Goal: Book appointment/travel/reservation

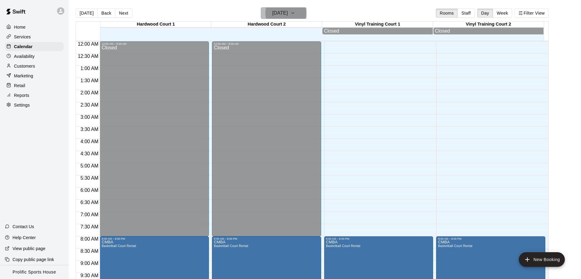
click at [288, 13] on h6 "[DATE]" at bounding box center [280, 13] width 16 height 9
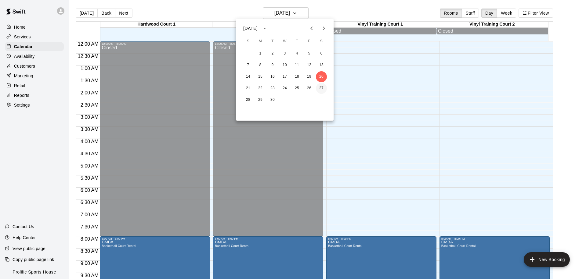
click at [319, 90] on button "27" at bounding box center [321, 88] width 11 height 11
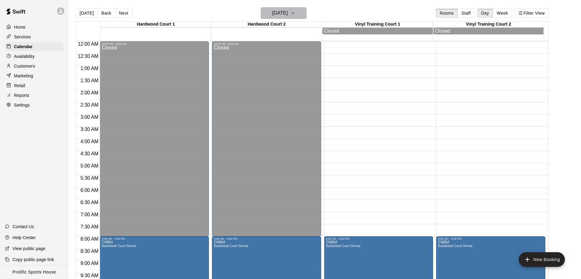
click at [288, 15] on h6 "[DATE]" at bounding box center [280, 13] width 16 height 9
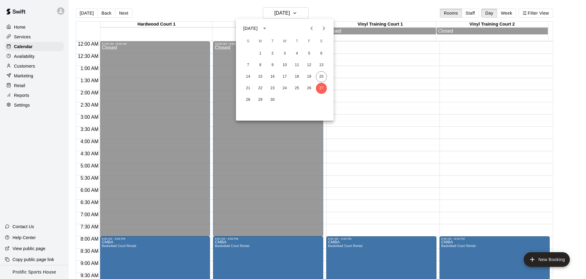
click at [325, 29] on icon "Next month" at bounding box center [323, 28] width 7 height 7
click at [320, 51] on button "4" at bounding box center [321, 53] width 11 height 11
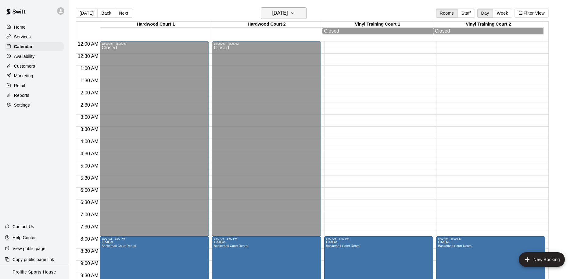
click at [306, 14] on button "[DATE]" at bounding box center [284, 13] width 46 height 12
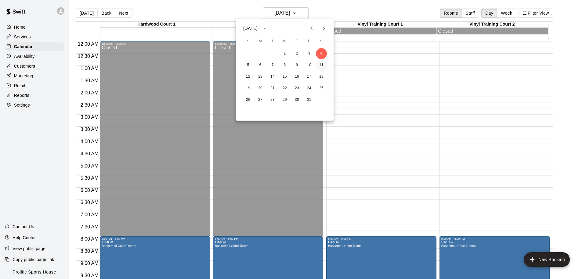
click at [318, 63] on button "11" at bounding box center [321, 65] width 11 height 11
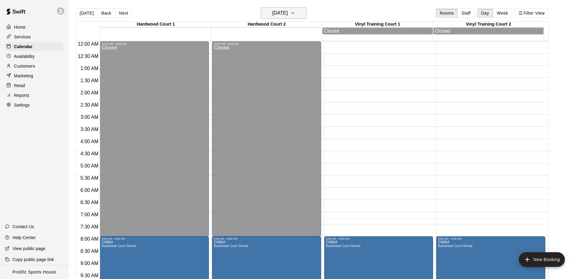
click at [285, 14] on h6 "[DATE]" at bounding box center [280, 13] width 16 height 9
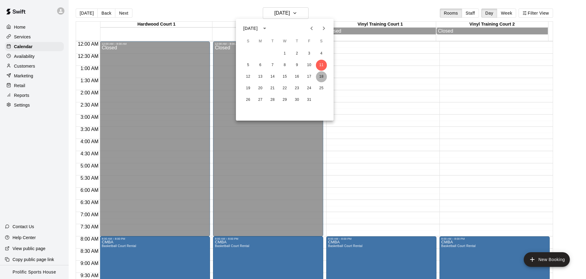
click at [322, 77] on button "18" at bounding box center [321, 76] width 11 height 11
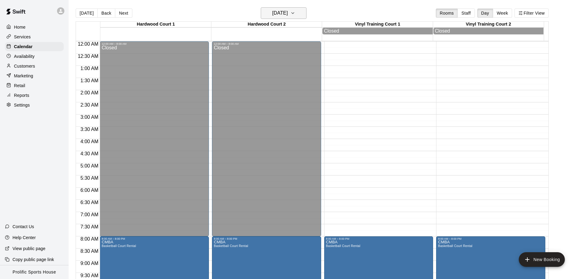
click at [288, 12] on h6 "[DATE]" at bounding box center [280, 13] width 16 height 9
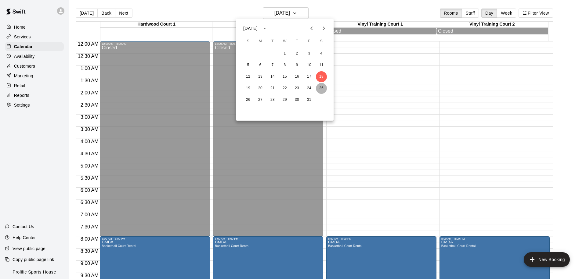
click at [316, 88] on button "25" at bounding box center [321, 88] width 11 height 11
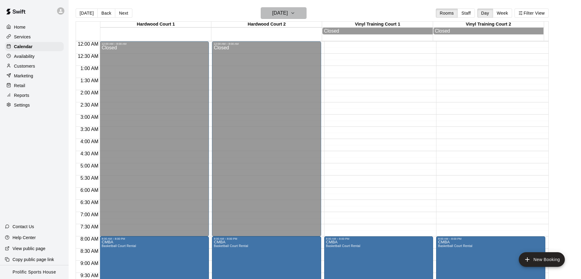
click at [288, 16] on h6 "[DATE]" at bounding box center [280, 13] width 16 height 9
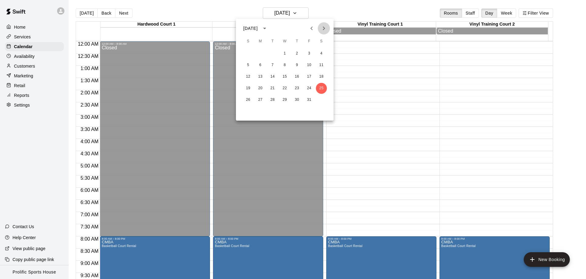
click at [322, 27] on icon "Next month" at bounding box center [323, 28] width 7 height 7
click at [320, 62] on button "8" at bounding box center [321, 65] width 11 height 11
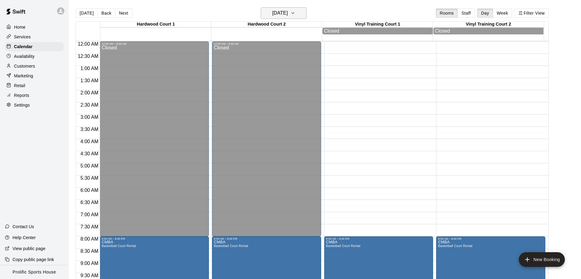
click at [288, 15] on h6 "[DATE]" at bounding box center [280, 13] width 16 height 9
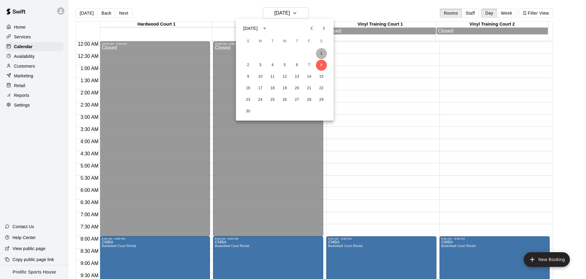
click at [322, 49] on button "1" at bounding box center [321, 53] width 11 height 11
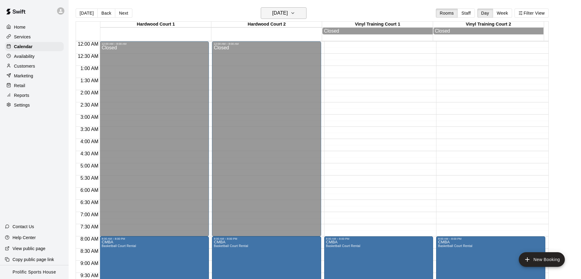
click at [288, 15] on h6 "[DATE]" at bounding box center [280, 13] width 16 height 9
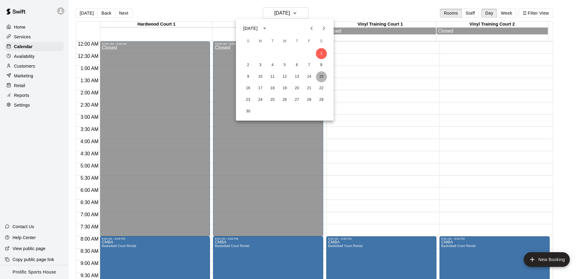
click at [321, 73] on button "15" at bounding box center [321, 76] width 11 height 11
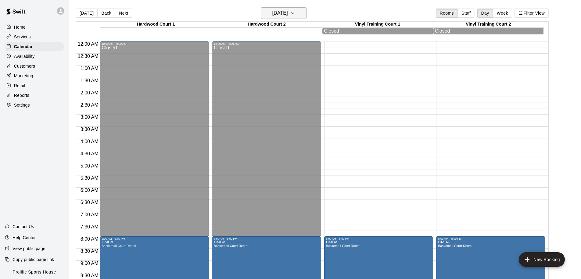
click at [288, 13] on h6 "[DATE]" at bounding box center [280, 13] width 16 height 9
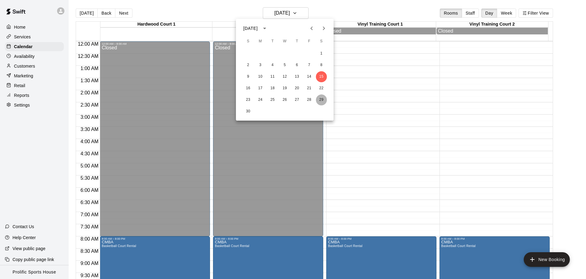
click at [317, 97] on button "29" at bounding box center [321, 100] width 11 height 11
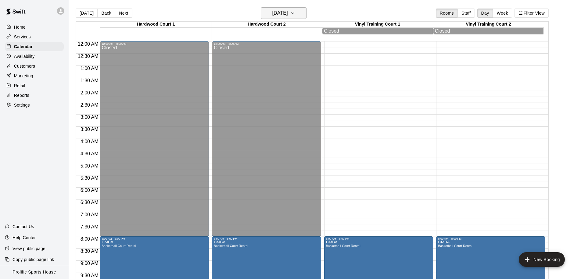
click at [279, 15] on h6 "[DATE]" at bounding box center [280, 13] width 16 height 9
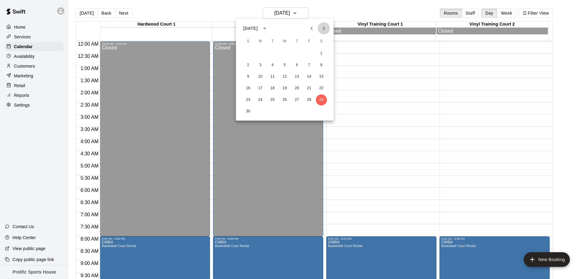
click at [322, 27] on icon "Next month" at bounding box center [323, 28] width 7 height 7
click at [322, 89] on button "27" at bounding box center [321, 88] width 11 height 11
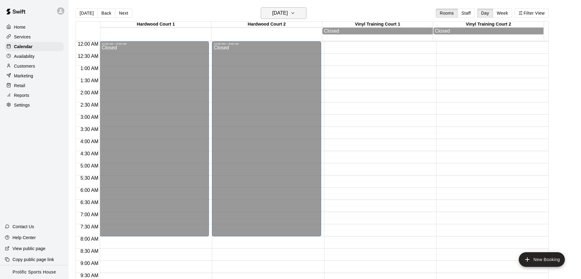
click at [288, 15] on h6 "[DATE]" at bounding box center [280, 13] width 16 height 9
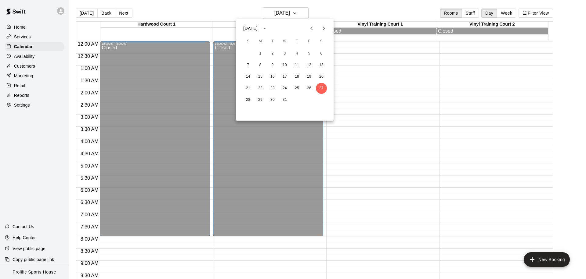
click at [316, 74] on div "14 15 16 17 18 19 20" at bounding box center [285, 76] width 98 height 11
click at [322, 77] on button "20" at bounding box center [321, 76] width 11 height 11
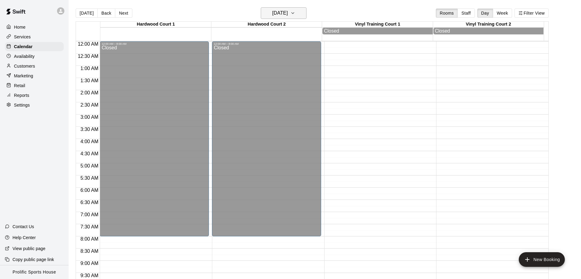
click at [288, 12] on h6 "[DATE]" at bounding box center [280, 13] width 16 height 9
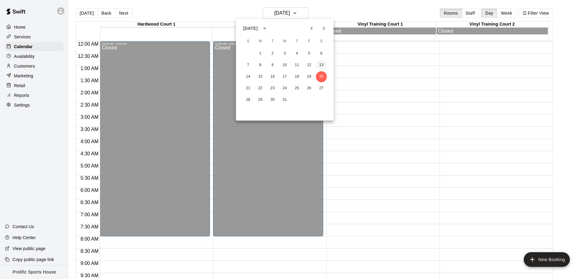
click at [324, 64] on button "13" at bounding box center [321, 65] width 11 height 11
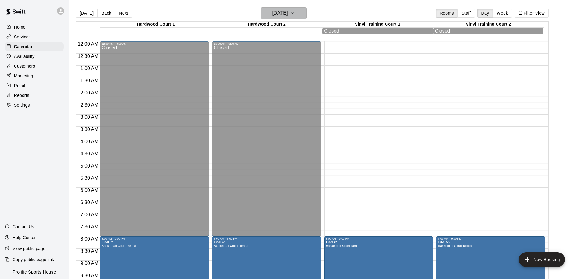
click at [288, 9] on h6 "[DATE]" at bounding box center [280, 13] width 16 height 9
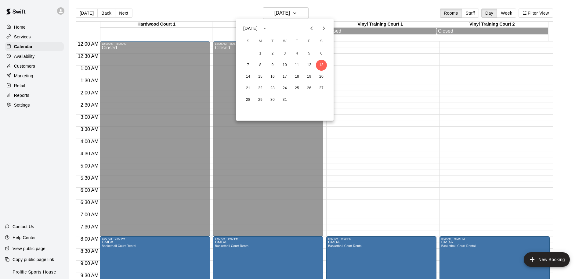
click at [313, 29] on icon "Previous month" at bounding box center [311, 28] width 7 height 7
click at [312, 27] on icon "Previous month" at bounding box center [311, 28] width 7 height 7
click at [318, 86] on button "27" at bounding box center [321, 88] width 11 height 11
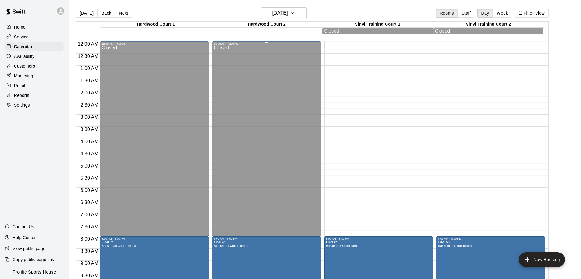
click at [224, 202] on div "Closed" at bounding box center [267, 141] width 106 height 193
click at [238, 200] on div "Closed" at bounding box center [267, 141] width 106 height 193
click at [270, 201] on div "Closed" at bounding box center [267, 141] width 106 height 193
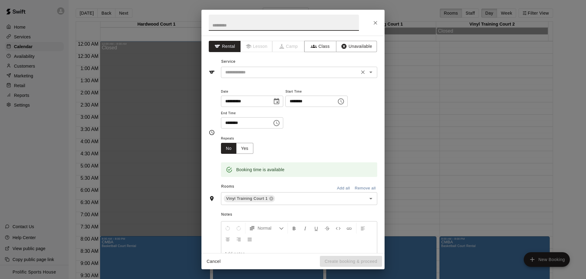
click at [281, 76] on div "​" at bounding box center [299, 72] width 156 height 11
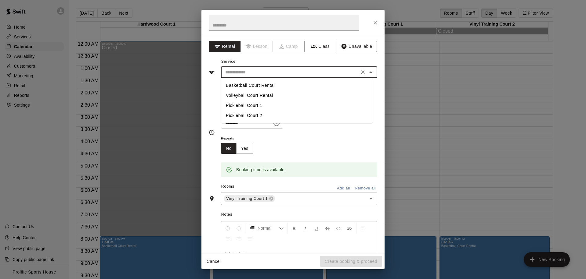
click at [262, 88] on li "Basketball Court Rental" at bounding box center [297, 86] width 152 height 10
type input "**********"
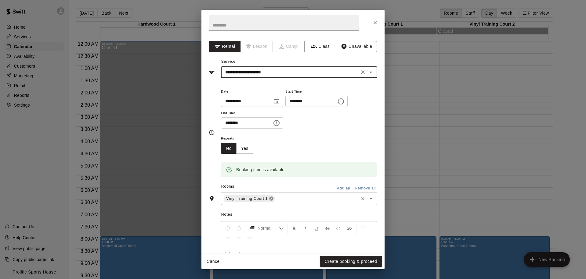
click at [270, 198] on icon at bounding box center [271, 199] width 4 height 4
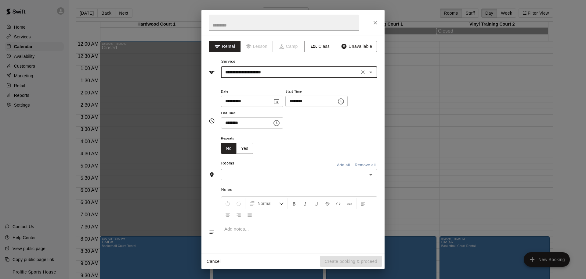
click at [370, 174] on button "Open" at bounding box center [370, 175] width 9 height 9
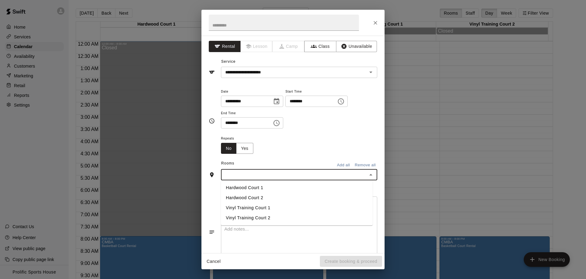
click at [259, 196] on li "Hardwood Court 2" at bounding box center [297, 198] width 152 height 10
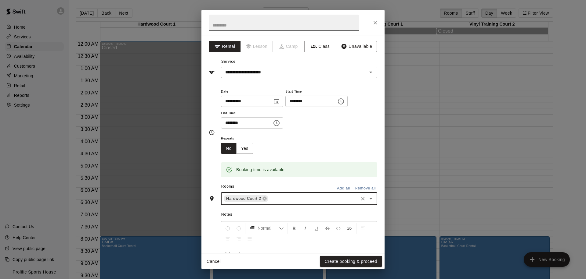
click at [266, 29] on input "text" at bounding box center [284, 23] width 150 height 16
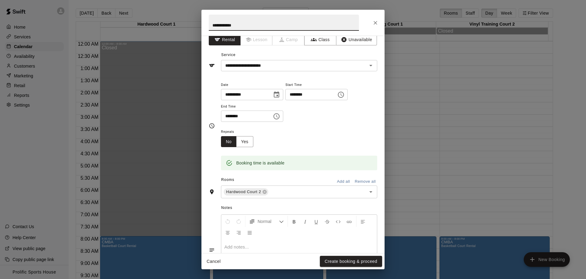
scroll to position [14, 0]
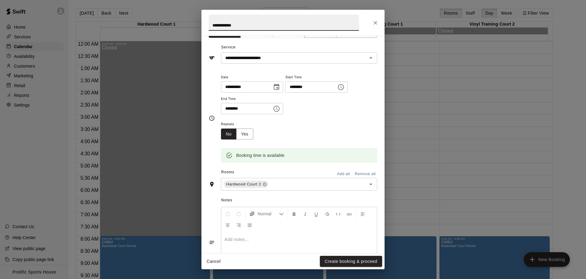
type input "**********"
click at [278, 111] on icon "Choose time, selected time is 7:00 AM" at bounding box center [276, 108] width 7 height 7
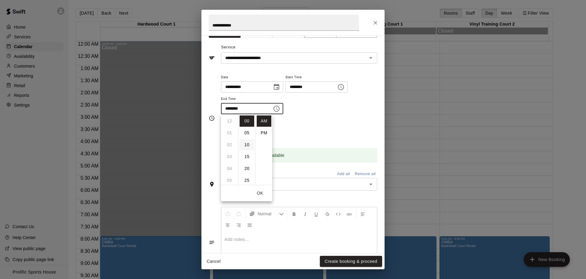
scroll to position [83, 0]
click at [245, 148] on li "45" at bounding box center [246, 146] width 15 height 11
type input "********"
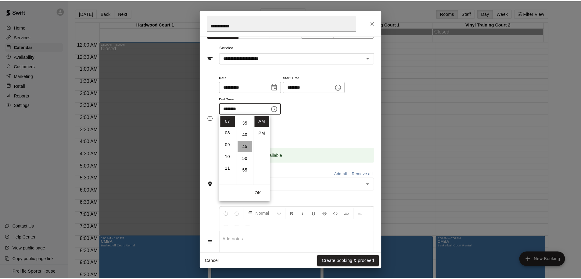
scroll to position [107, 0]
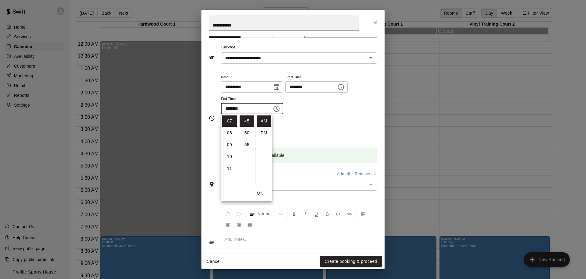
click at [259, 198] on button "OK" at bounding box center [260, 193] width 20 height 11
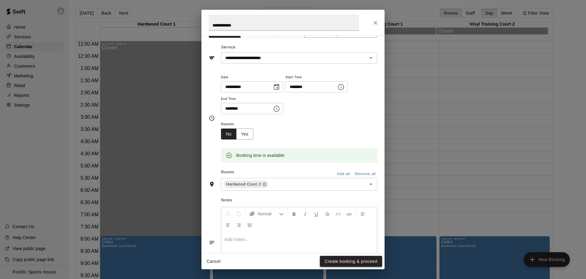
click at [339, 260] on button "Create booking & proceed" at bounding box center [351, 261] width 62 height 11
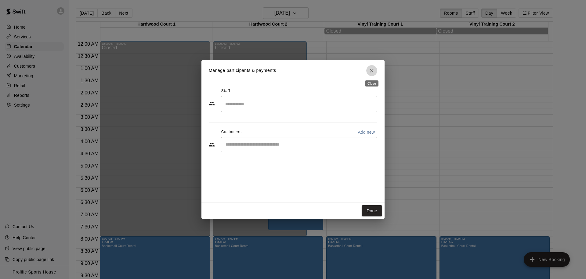
click at [374, 69] on icon "Close" at bounding box center [371, 71] width 6 height 6
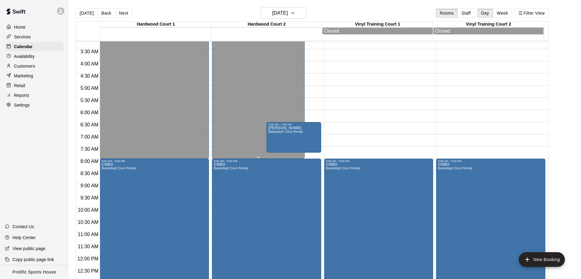
scroll to position [0, 0]
